Goal: Task Accomplishment & Management: Use online tool/utility

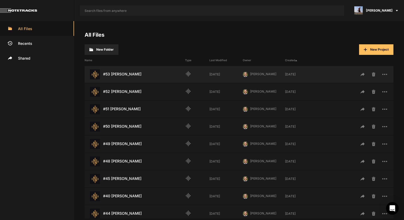
click at [128, 79] on div "#53 [PERSON_NAME] Last Modified: [DATE]" at bounding box center [135, 75] width 100 height 10
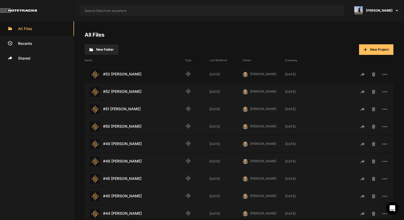
click at [128, 79] on div "#53 [PERSON_NAME] Last Modified: [DATE]" at bounding box center [135, 75] width 100 height 10
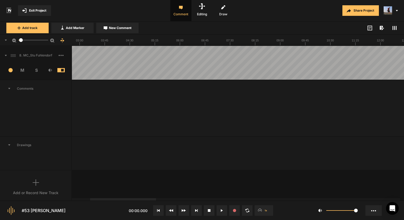
click at [40, 11] on span "Exit Project" at bounding box center [37, 10] width 17 height 5
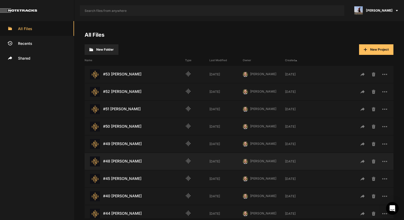
click at [126, 162] on div "#48 [PERSON_NAME] Last Modified: [DATE]" at bounding box center [135, 162] width 100 height 10
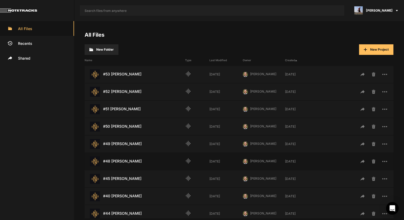
click at [126, 162] on div "#48 [PERSON_NAME] Last Modified: [DATE]" at bounding box center [135, 162] width 100 height 10
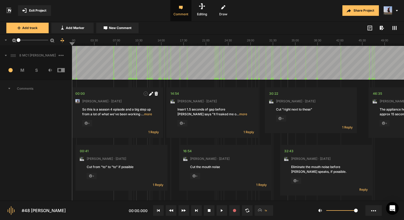
click at [9, 90] on span "Comments" at bounding box center [35, 88] width 71 height 17
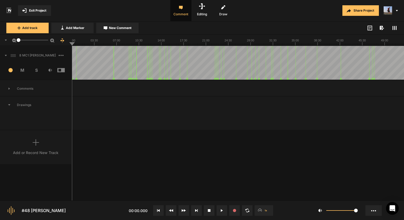
click at [393, 28] on icon at bounding box center [394, 28] width 4 height 4
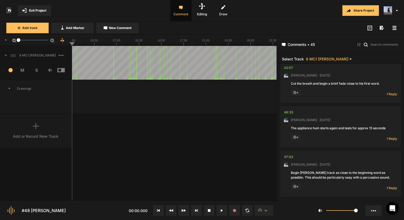
scroll to position [2057, 0]
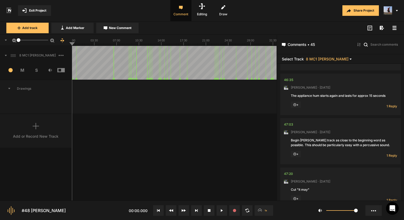
click at [31, 12] on span "Exit Project" at bounding box center [37, 10] width 17 height 5
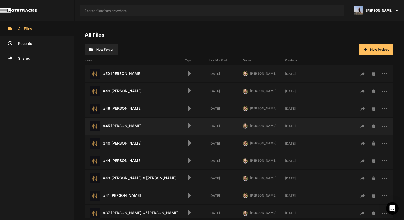
scroll to position [26, 0]
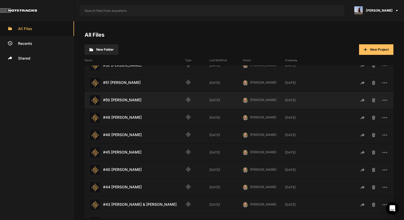
click at [123, 99] on div "#50 [PERSON_NAME] Last Modified: [DATE]" at bounding box center [135, 100] width 100 height 10
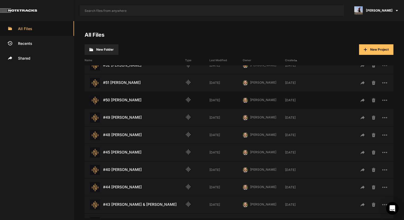
click at [123, 99] on div "#50 [PERSON_NAME] Last Modified: [DATE]" at bounding box center [135, 100] width 100 height 10
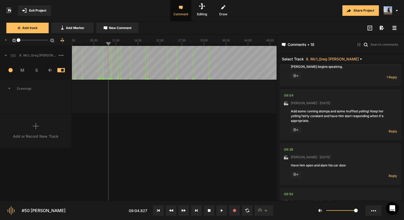
scroll to position [245, 0]
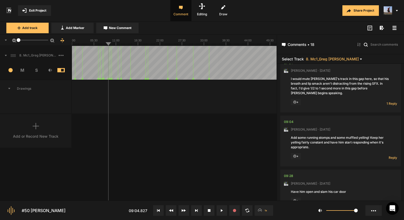
click at [40, 11] on span "Exit Project" at bounding box center [37, 10] width 17 height 5
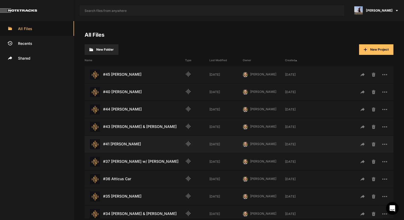
scroll to position [106, 0]
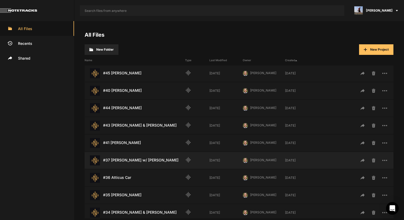
click at [125, 161] on div "#37 [PERSON_NAME] w/ [PERSON_NAME] Last Modified: [DATE]" at bounding box center [135, 161] width 100 height 10
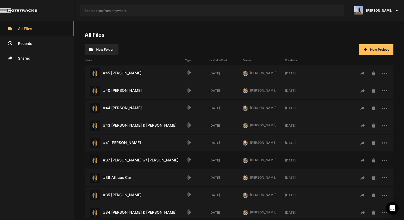
click at [125, 161] on div "#37 [PERSON_NAME] w/ [PERSON_NAME] Last Modified: [DATE]" at bounding box center [135, 161] width 100 height 10
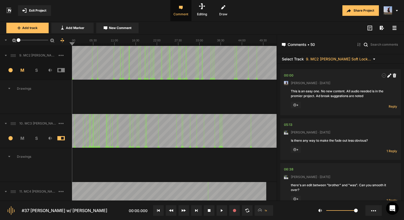
scroll to position [82, 0]
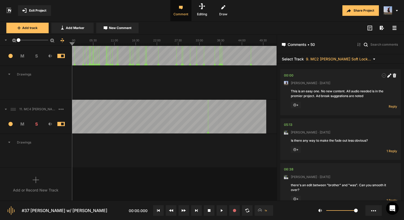
click at [14, 141] on span "Drawings" at bounding box center [35, 142] width 71 height 17
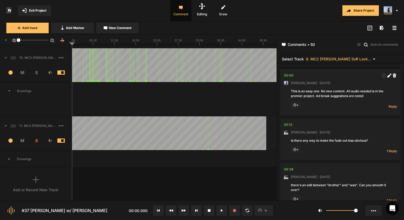
click at [37, 122] on div "11. MC4 [PERSON_NAME] Soft Lock Copy 01" at bounding box center [35, 126] width 71 height 17
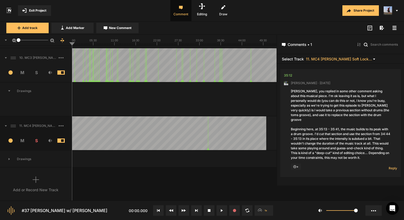
drag, startPoint x: 332, startPoint y: 106, endPoint x: 349, endPoint y: 109, distance: 17.1
click at [349, 109] on div "[PERSON_NAME], you replied in some other comment asking about this musical piec…" at bounding box center [340, 124] width 99 height 71
click at [287, 74] on div "35:12" at bounding box center [288, 75] width 8 height 5
click at [342, 26] on div at bounding box center [343, 28] width 110 height 6
drag, startPoint x: 82, startPoint y: 43, endPoint x: 60, endPoint y: 45, distance: 22.3
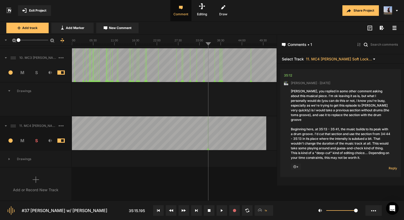
click at [60, 45] on nt-ruler "1" at bounding box center [138, 40] width 276 height 11
click at [74, 41] on text "00:00" at bounding box center [71, 40] width 7 height 3
drag, startPoint x: 68, startPoint y: 44, endPoint x: 66, endPoint y: 45, distance: 2.7
click at [66, 45] on nt-ruler "1" at bounding box center [138, 40] width 276 height 11
click at [159, 212] on button at bounding box center [158, 211] width 11 height 11
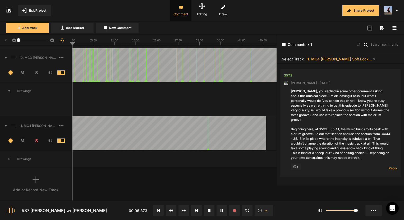
click at [39, 14] on button "Exit Project" at bounding box center [34, 10] width 33 height 11
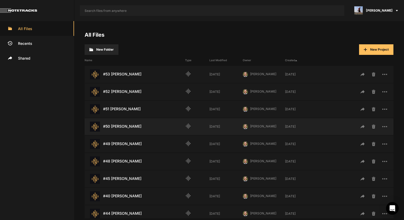
click at [126, 125] on div "#50 [PERSON_NAME] Last Modified: [DATE]" at bounding box center [135, 127] width 100 height 10
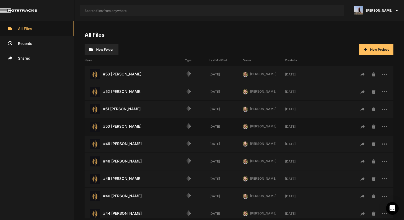
click at [126, 125] on div "#50 [PERSON_NAME] Last Modified: [DATE]" at bounding box center [135, 127] width 100 height 10
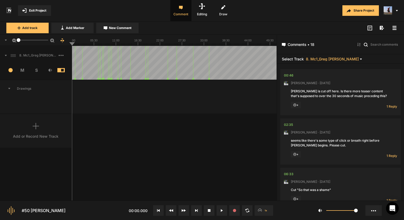
click at [223, 211] on button at bounding box center [221, 211] width 11 height 11
click at [75, 45] on line at bounding box center [75, 44] width 0 height 2
click at [73, 46] on div at bounding box center [174, 63] width 205 height 34
click at [208, 210] on icon at bounding box center [209, 211] width 3 height 3
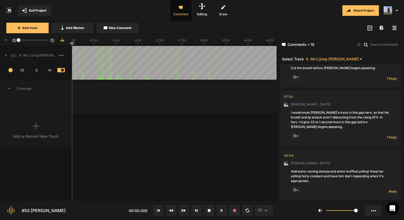
scroll to position [238, 0]
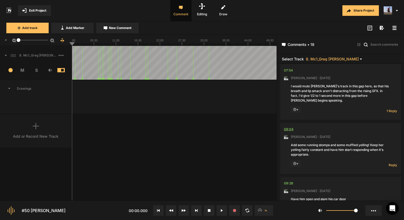
click at [289, 129] on div "09:04" at bounding box center [289, 129] width 10 height 5
click at [223, 211] on button at bounding box center [221, 211] width 11 height 11
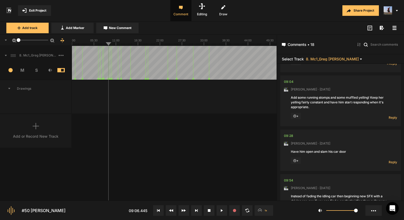
scroll to position [291, 0]
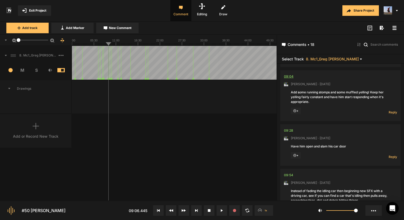
click at [291, 76] on div "09:04" at bounding box center [289, 76] width 10 height 5
